Goal: Communication & Community: Ask a question

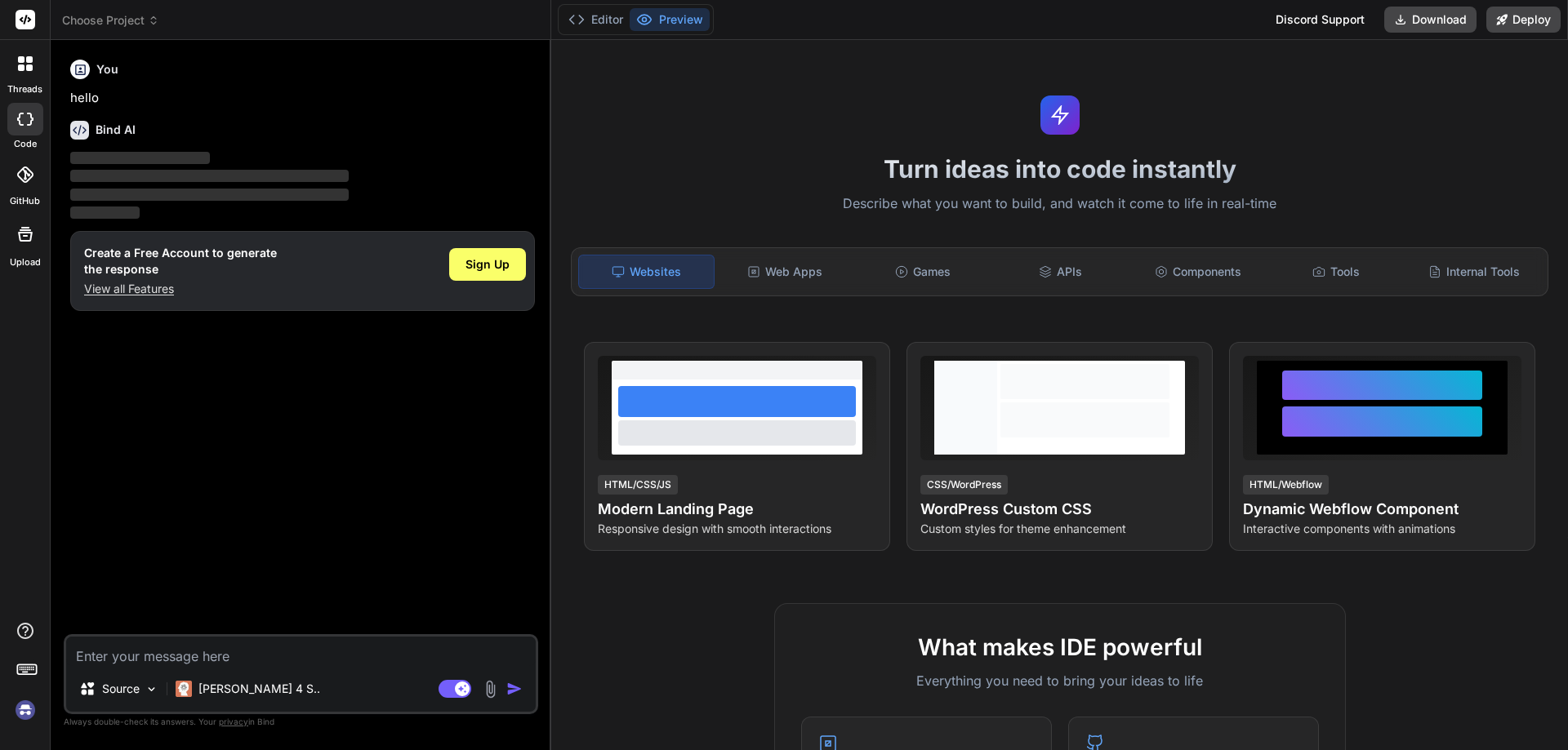
click at [19, 715] on img at bounding box center [26, 710] width 27 height 27
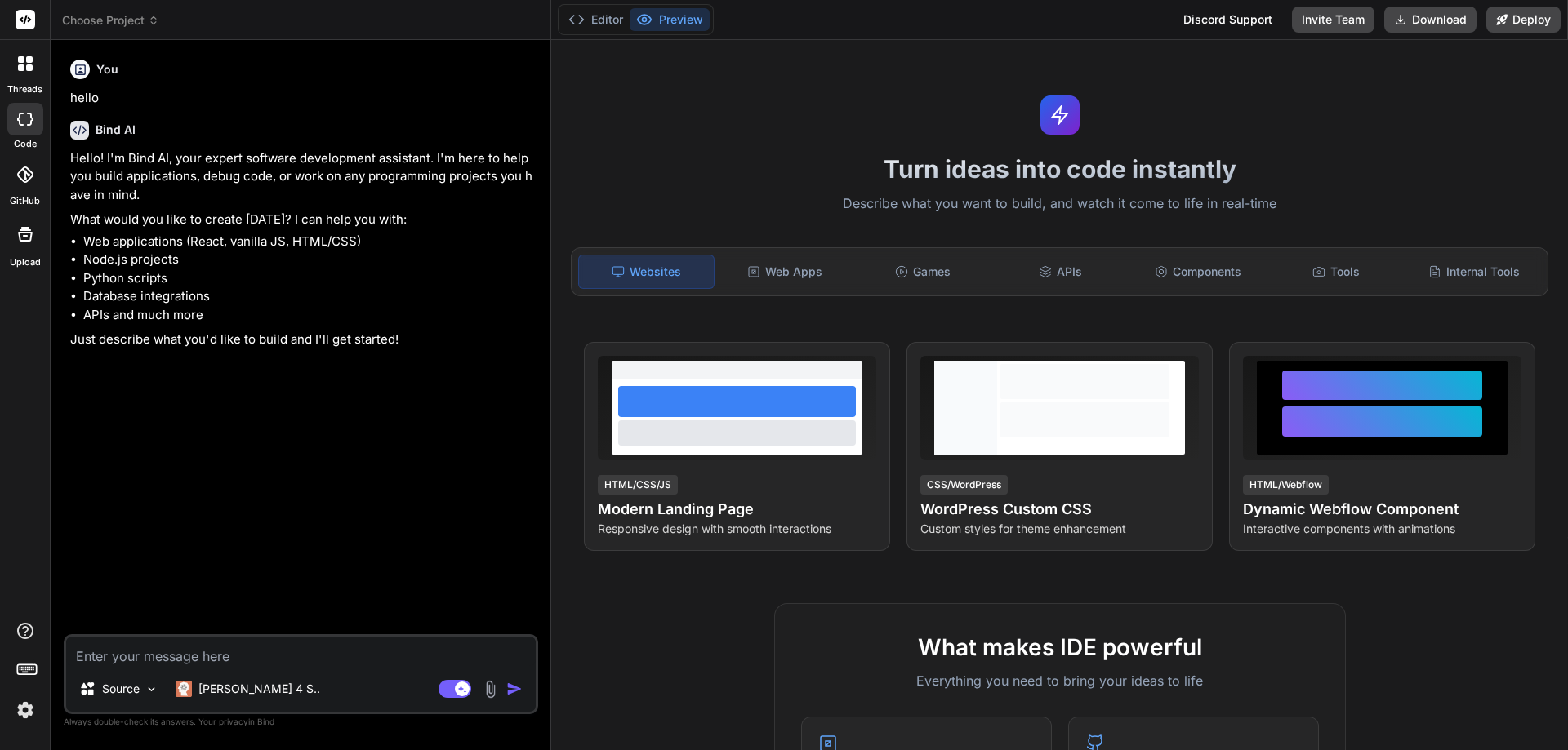
click at [25, 710] on img at bounding box center [26, 710] width 27 height 27
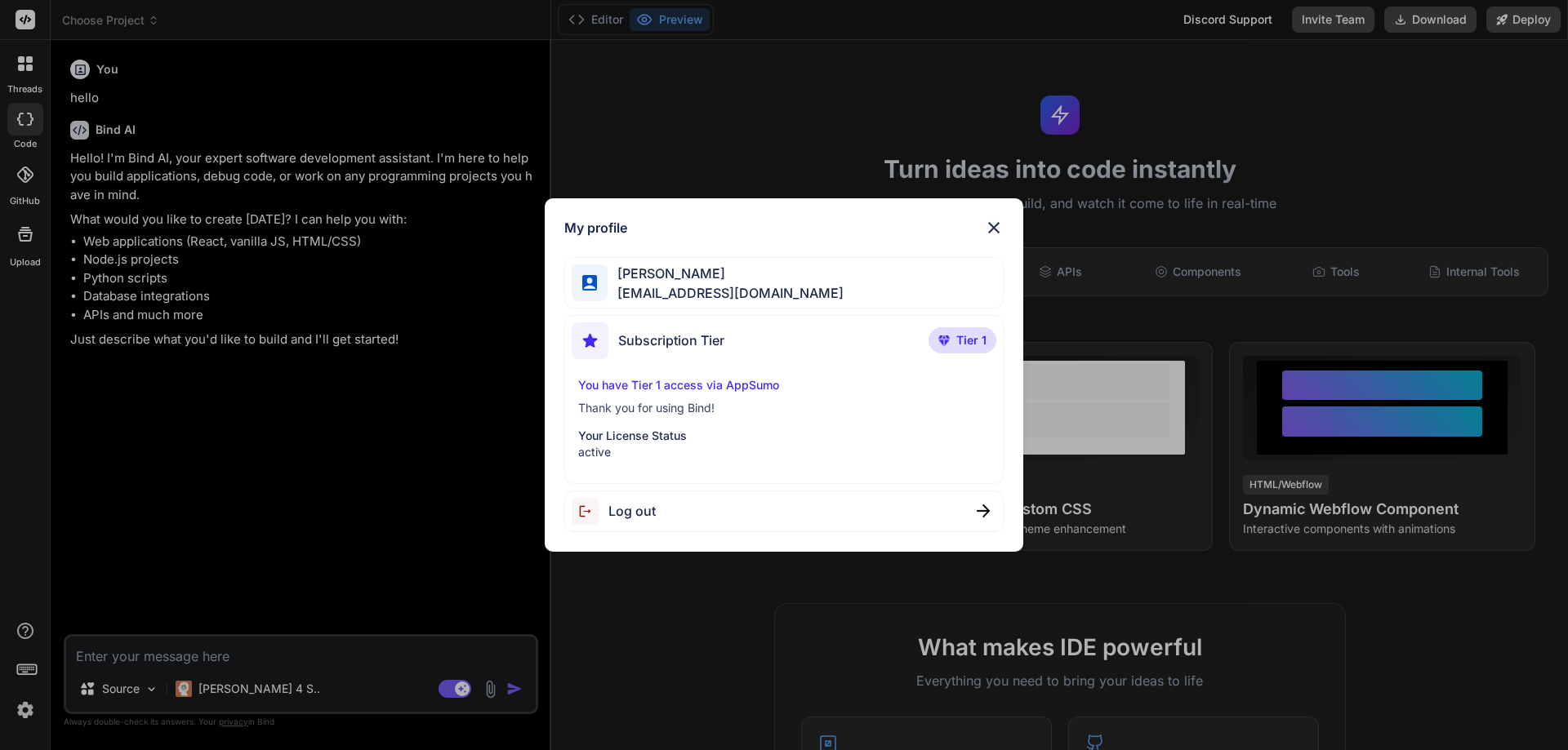
click at [996, 221] on img at bounding box center [993, 227] width 19 height 19
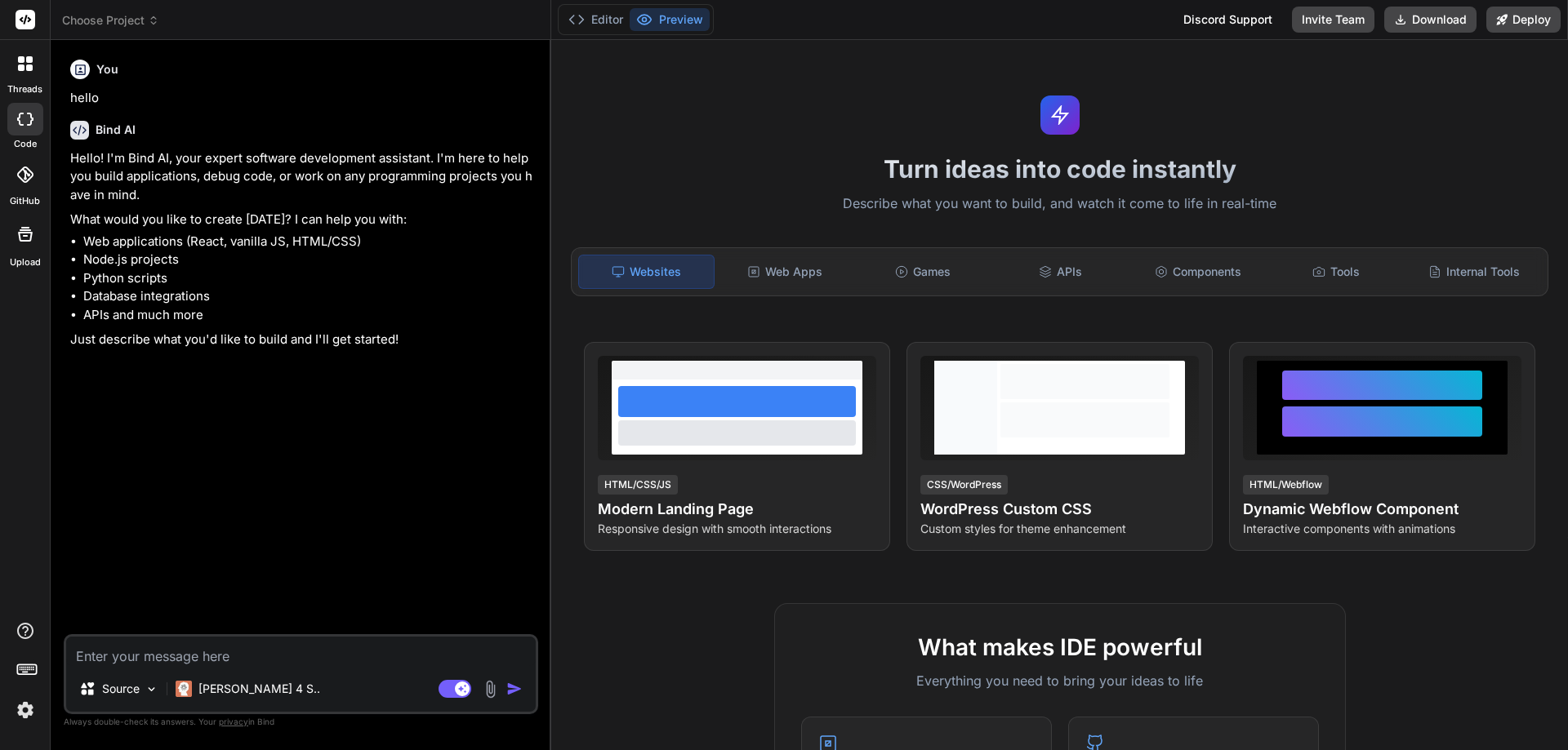
click at [27, 63] on icon at bounding box center [26, 64] width 15 height 15
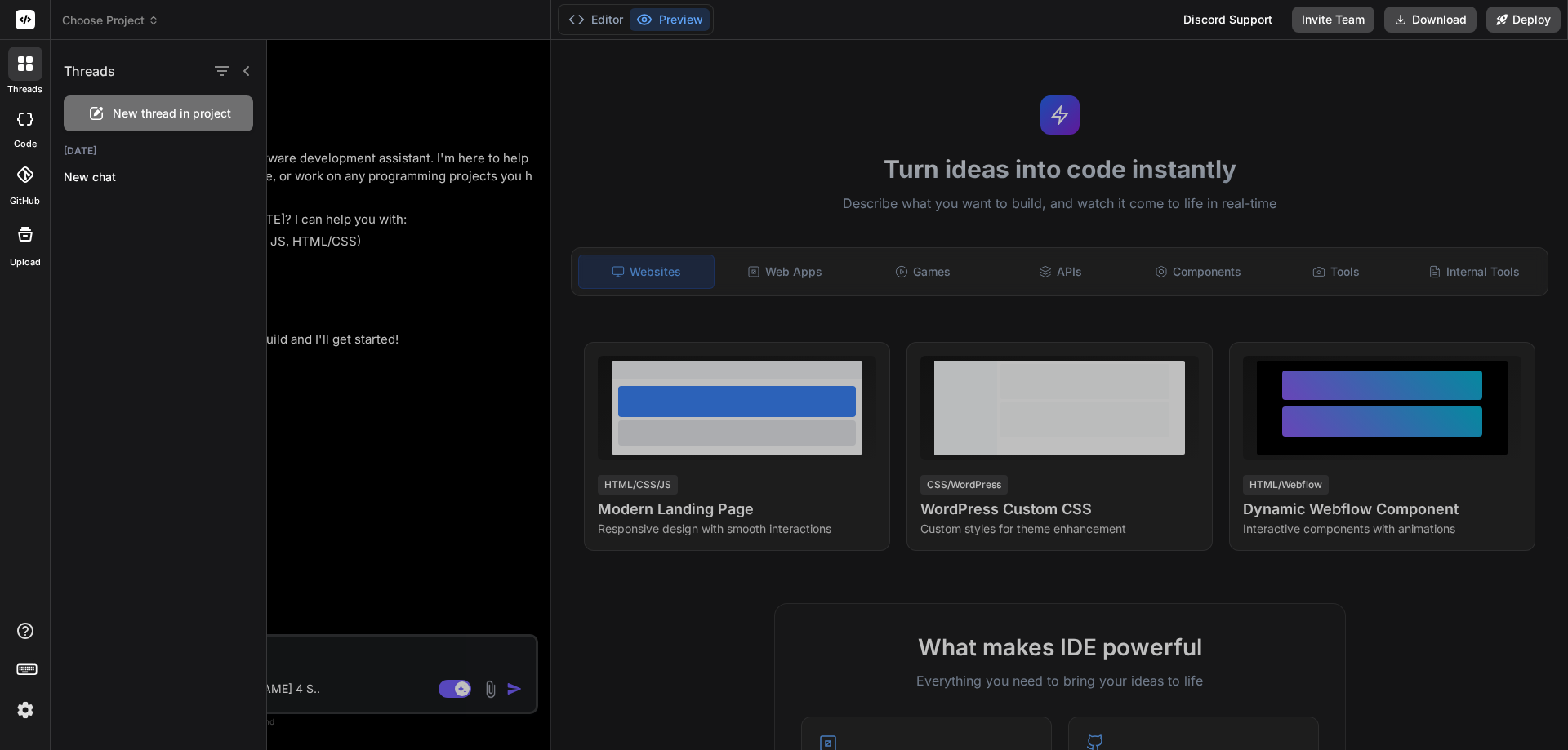
click at [153, 110] on span "New thread in project" at bounding box center [172, 113] width 119 height 16
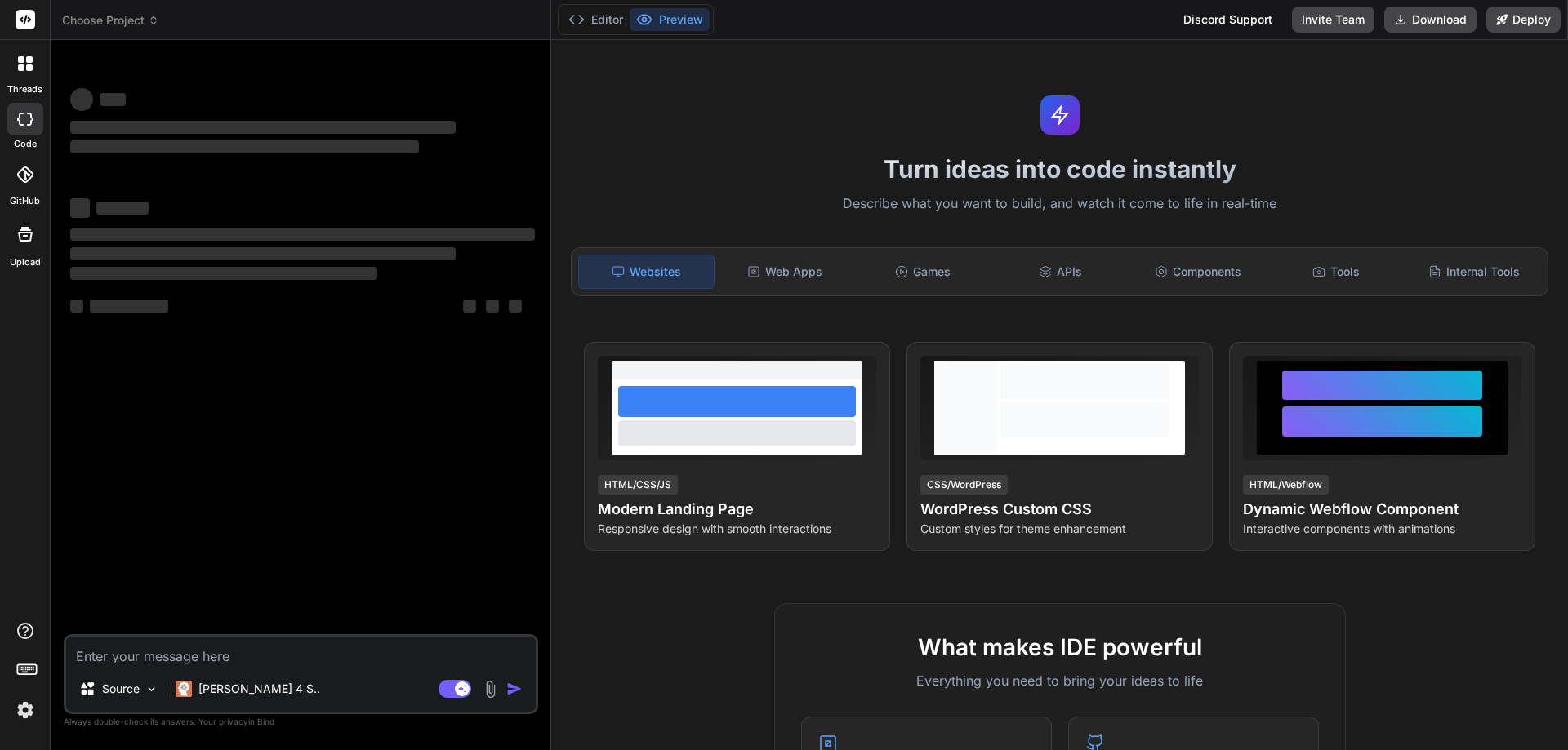
type textarea "x"
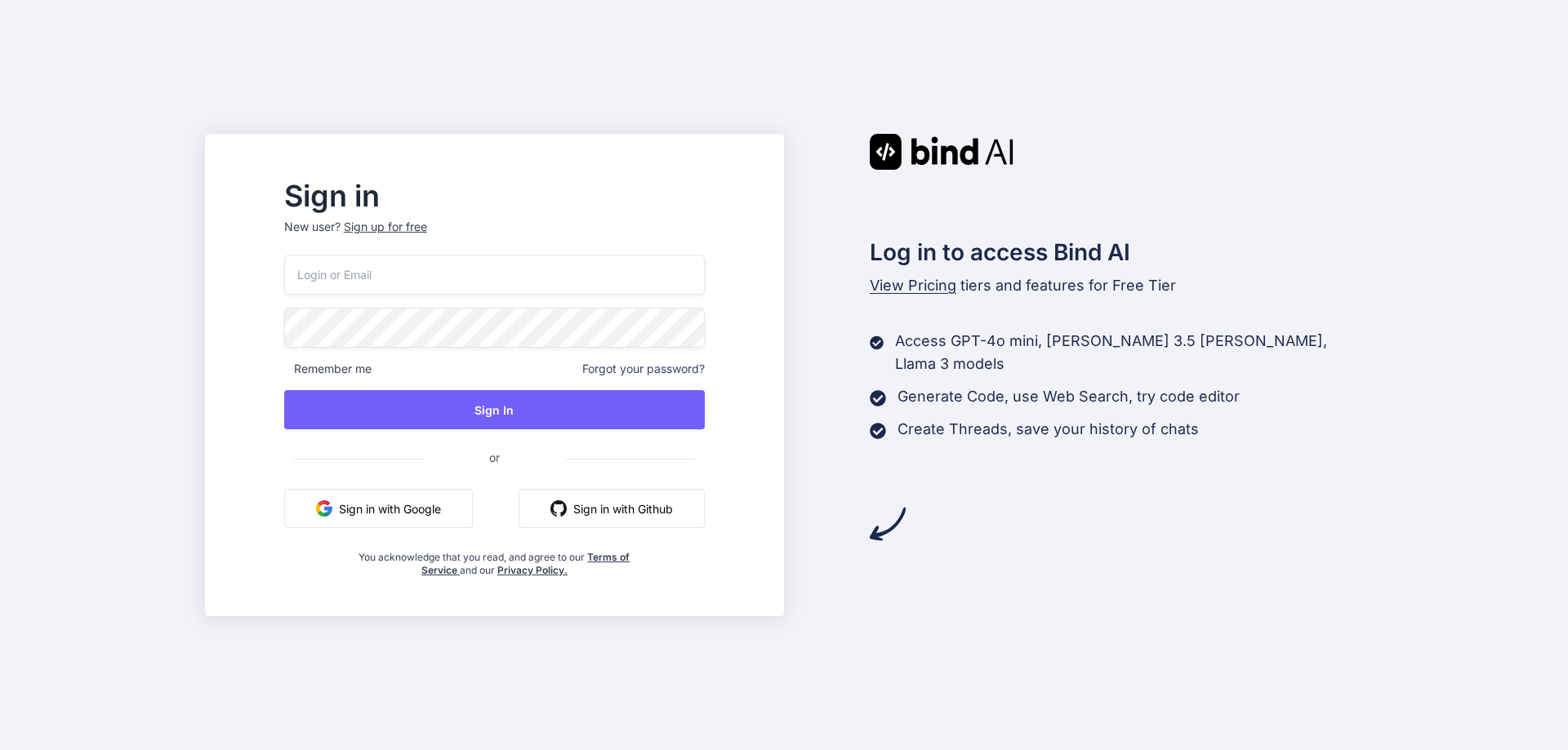
click at [402, 516] on button "Sign in with Google" at bounding box center [378, 508] width 189 height 39
